Goal: Navigation & Orientation: Find specific page/section

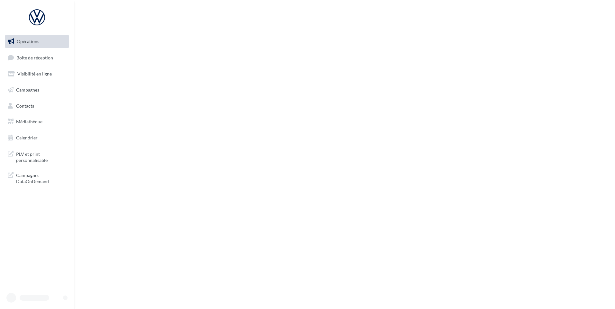
click at [58, 58] on link "Boîte de réception" at bounding box center [37, 58] width 66 height 14
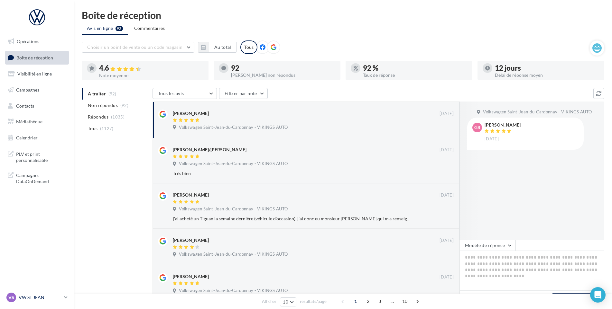
click at [48, 292] on nav "Opérations Boîte de réception Visibilité en ligne Campagnes Contacts Médiathèqu…" at bounding box center [37, 154] width 74 height 309
drag, startPoint x: 48, startPoint y: 292, endPoint x: 41, endPoint y: 294, distance: 6.8
click at [41, 294] on div "VS VW ST JEAN vw-stj-vau" at bounding box center [33, 298] width 55 height 10
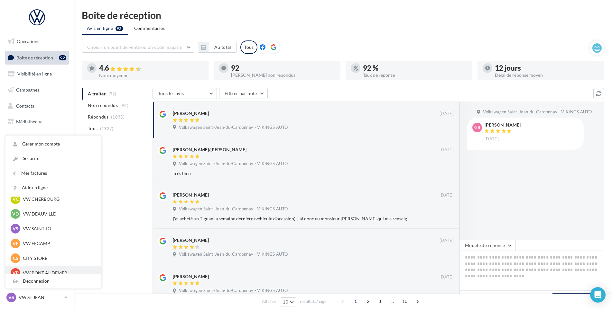
scroll to position [32, 0]
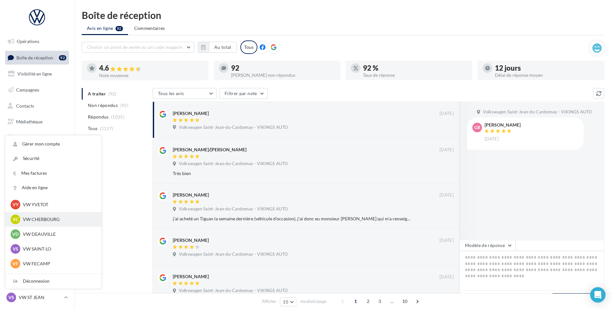
click at [57, 219] on p "VW CHERBOURG" at bounding box center [58, 219] width 71 height 6
